Goal: Transaction & Acquisition: Subscribe to service/newsletter

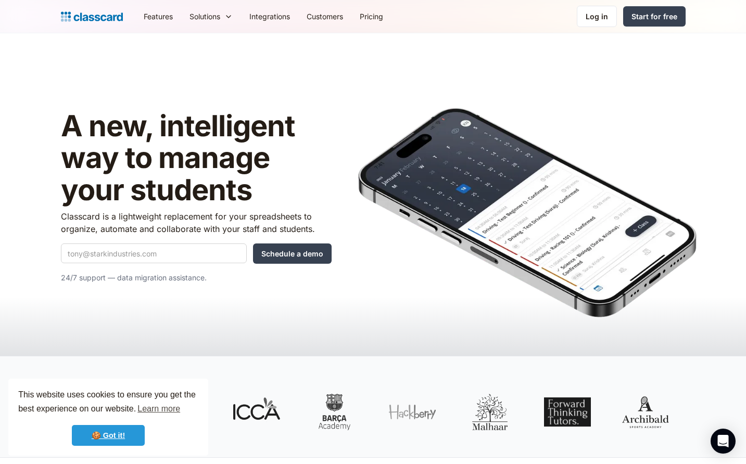
click at [134, 436] on link "🍪 Got it!" at bounding box center [108, 435] width 73 height 21
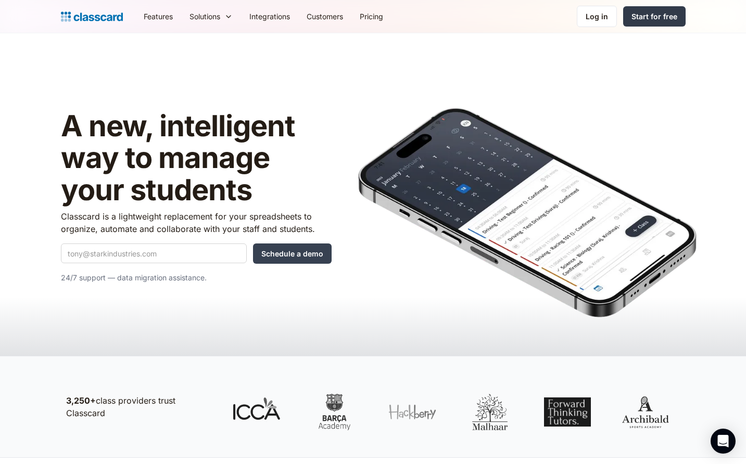
click at [648, 17] on div "Start for free" at bounding box center [655, 16] width 46 height 11
click at [375, 17] on link "Pricing" at bounding box center [371, 16] width 40 height 23
